Goal: Task Accomplishment & Management: Use online tool/utility

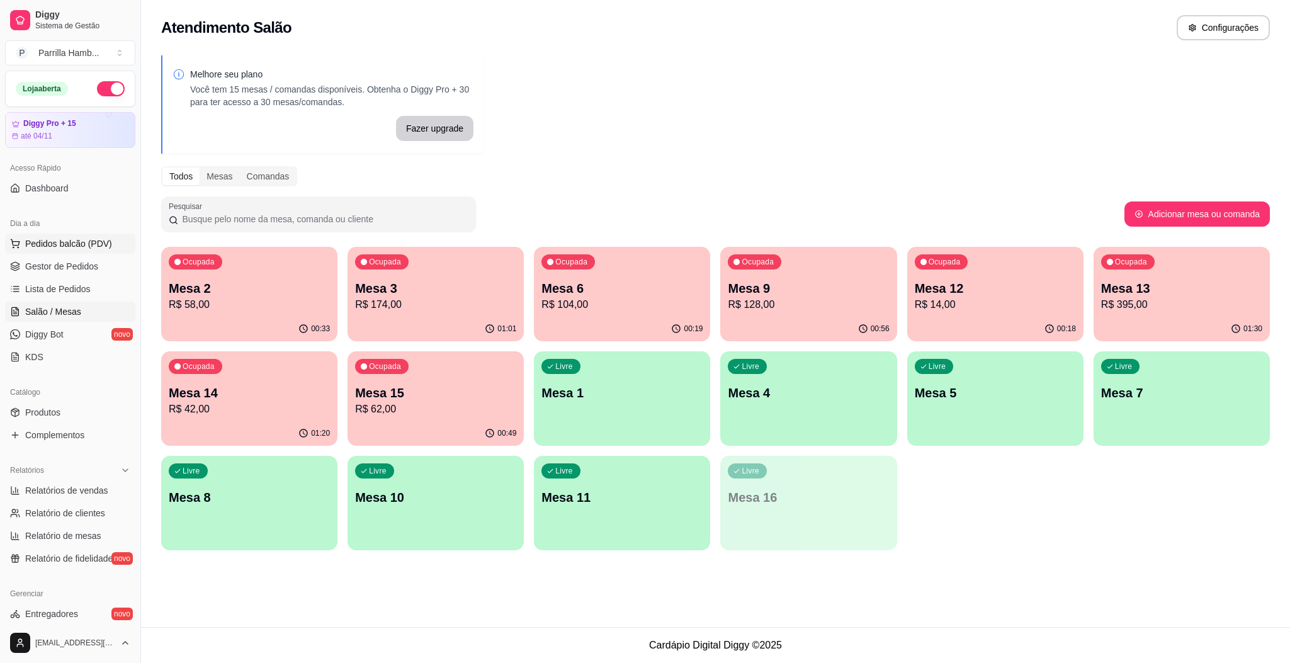
click at [74, 244] on span "Pedidos balcão (PDV)" at bounding box center [68, 243] width 87 height 13
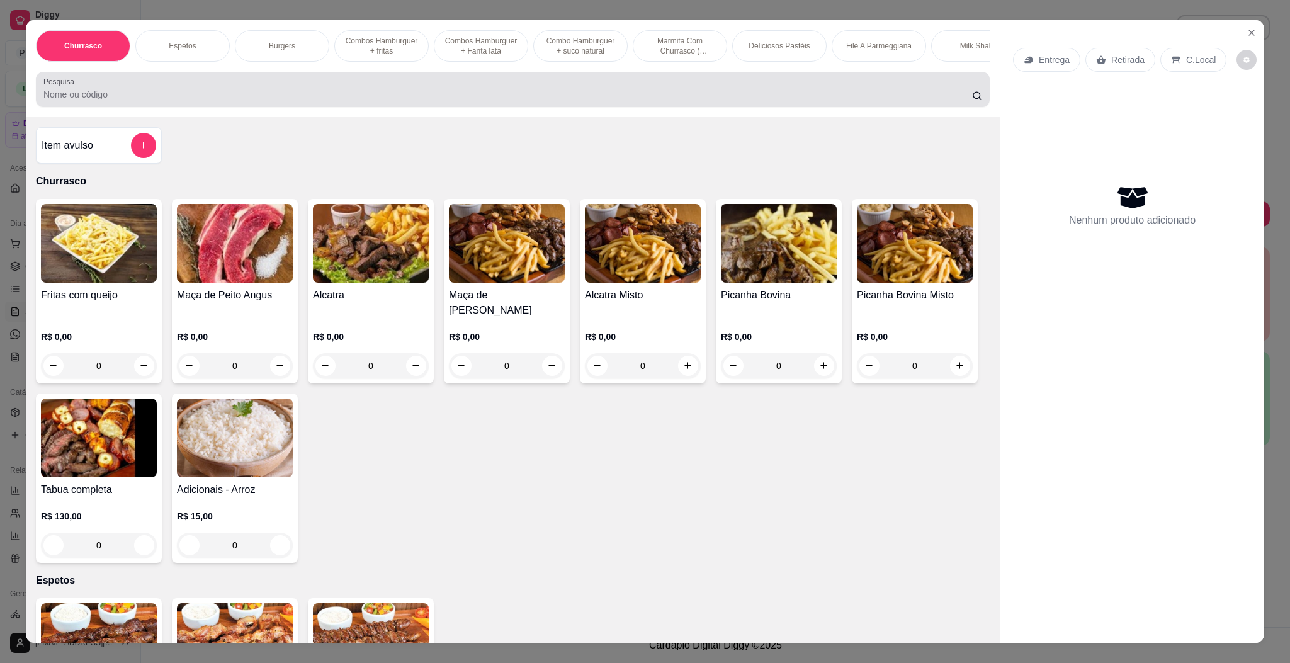
click at [384, 101] on input "Pesquisa" at bounding box center [507, 94] width 929 height 13
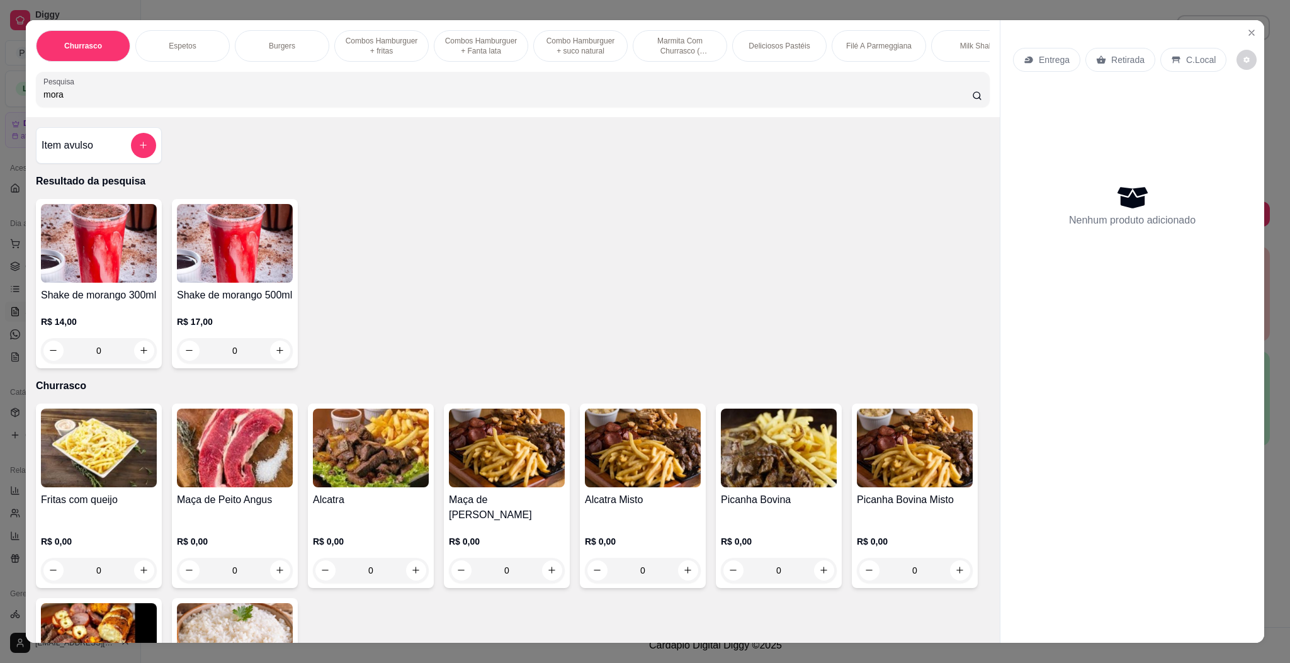
type input "mora"
click at [1264, 25] on div "Churrasco Espetos Burgers Combos Hamburguer + fritas Combos Hamburguer + Fanta …" at bounding box center [645, 331] width 1290 height 663
click at [1247, 34] on icon "Close" at bounding box center [1252, 33] width 10 height 10
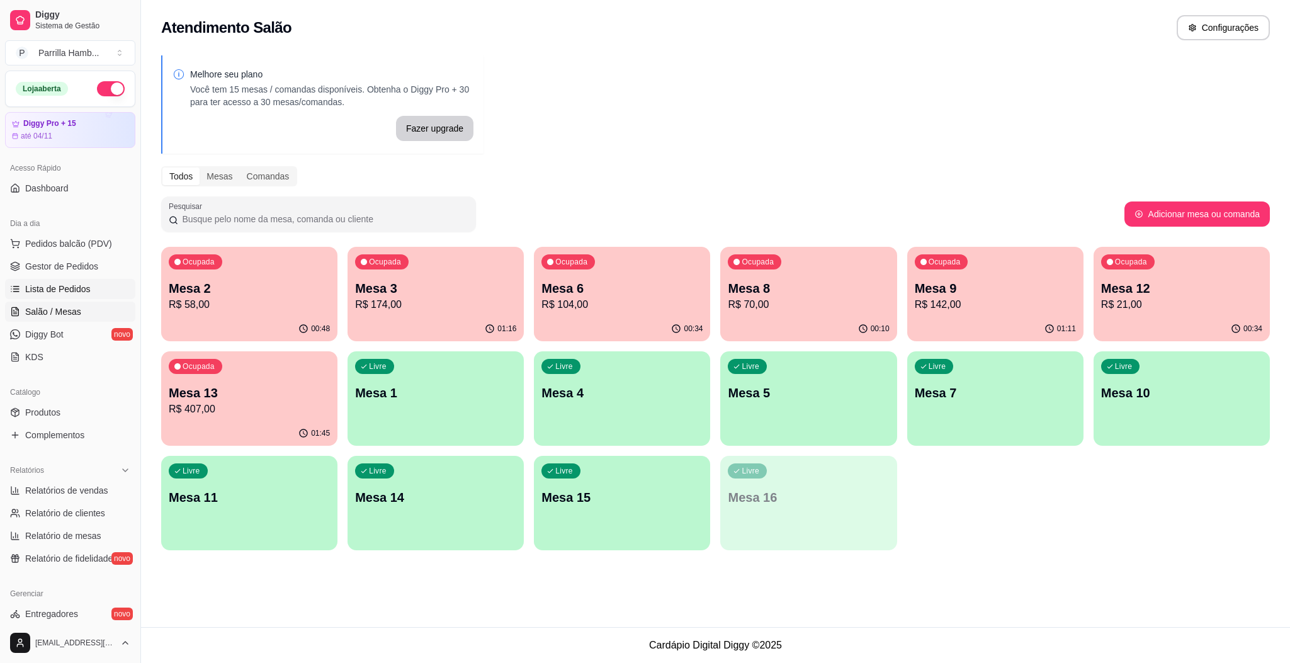
click at [68, 293] on span "Lista de Pedidos" at bounding box center [57, 289] width 65 height 13
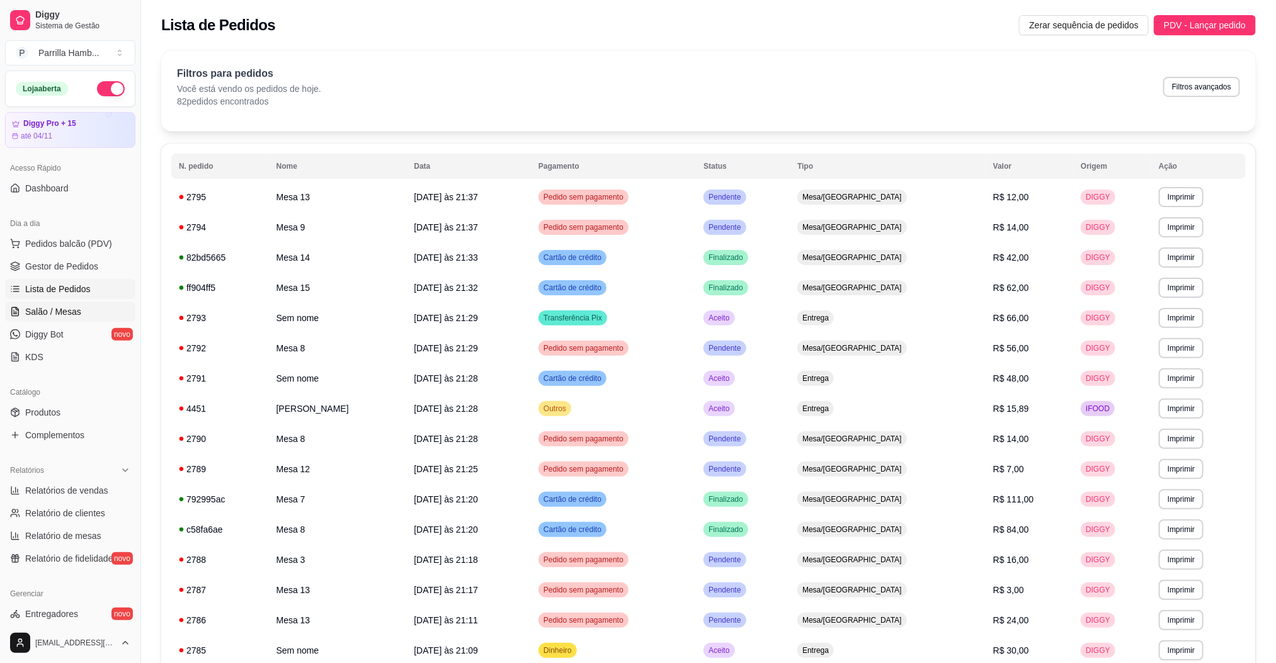
click at [66, 302] on link "Salão / Mesas" at bounding box center [70, 312] width 130 height 20
